Goal: Information Seeking & Learning: Learn about a topic

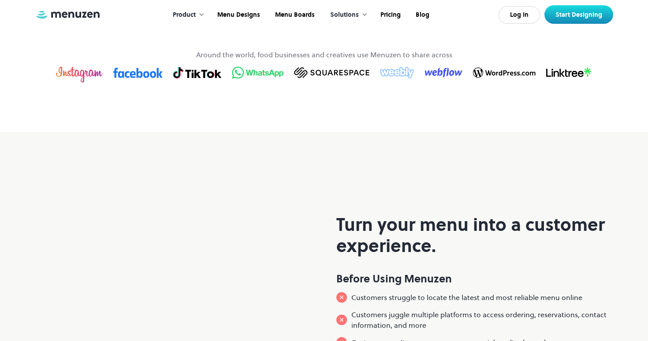
scroll to position [448, 0]
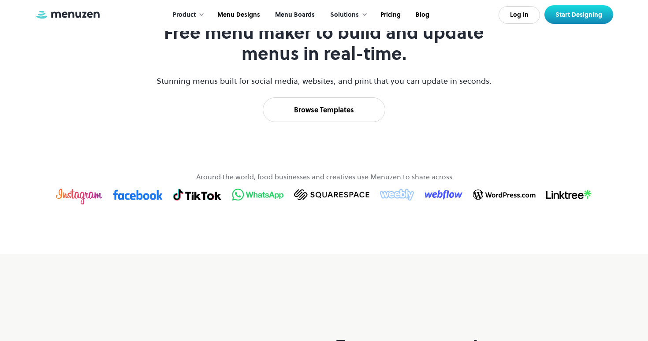
click at [301, 18] on link "Menu Boards" at bounding box center [294, 14] width 55 height 27
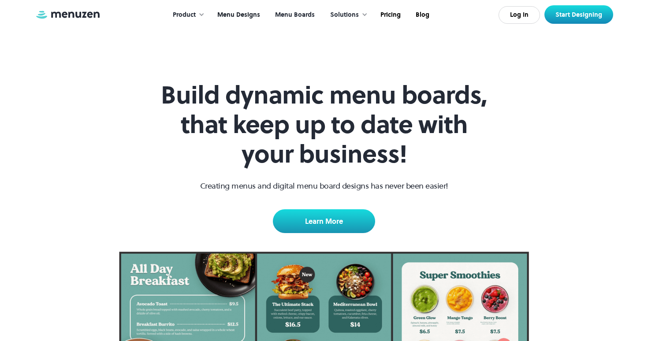
click at [237, 15] on link "Menu Designs" at bounding box center [238, 14] width 58 height 27
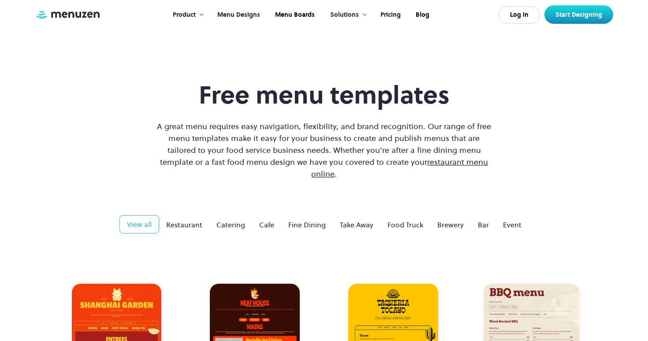
click at [392, 14] on link "Pricing" at bounding box center [389, 14] width 35 height 27
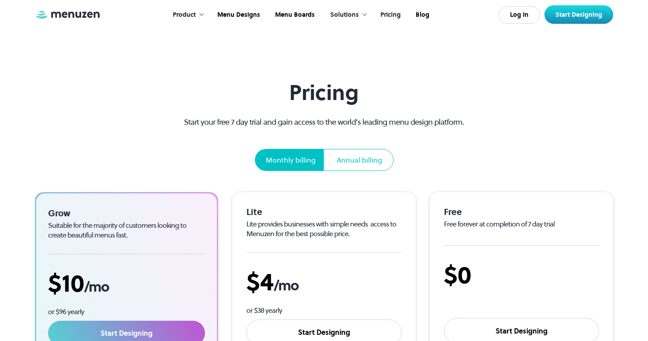
click at [359, 9] on div "Solutions" at bounding box center [346, 14] width 51 height 27
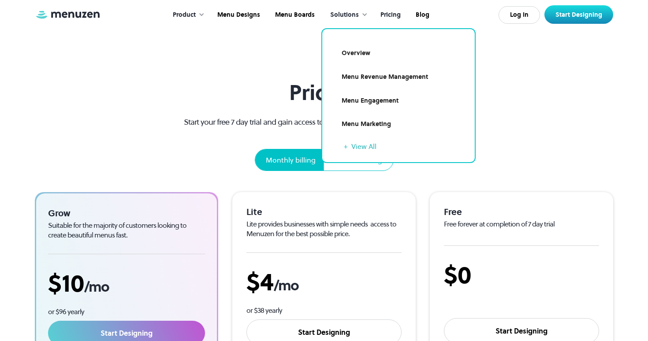
click at [551, 126] on div "Pricing Start your free 7 day trial and gain access to the world’s leading menu…" at bounding box center [324, 287] width 578 height 415
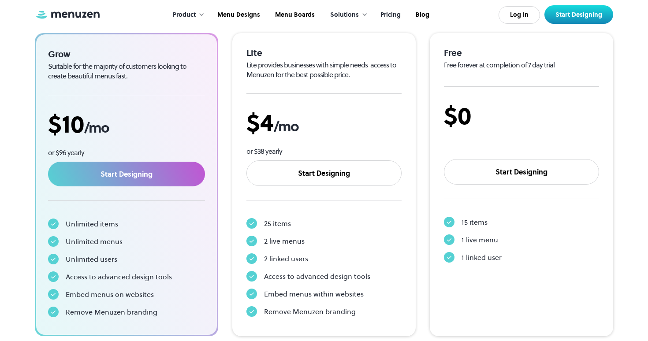
scroll to position [175, 0]
